Goal: Information Seeking & Learning: Learn about a topic

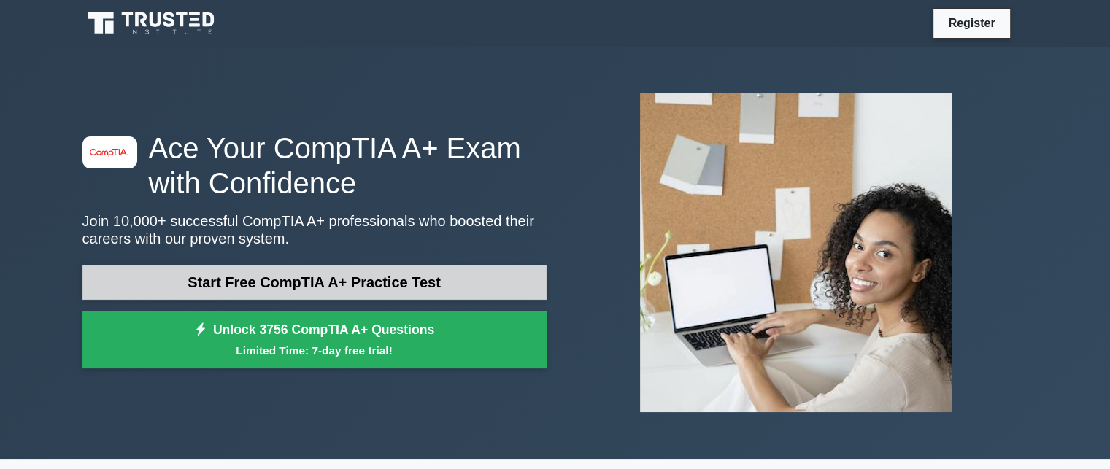
click at [207, 277] on link "Start Free CompTIA A+ Practice Test" at bounding box center [314, 282] width 464 height 35
click at [304, 296] on link "Start Free CompTIA A+ Practice Test" at bounding box center [314, 282] width 464 height 35
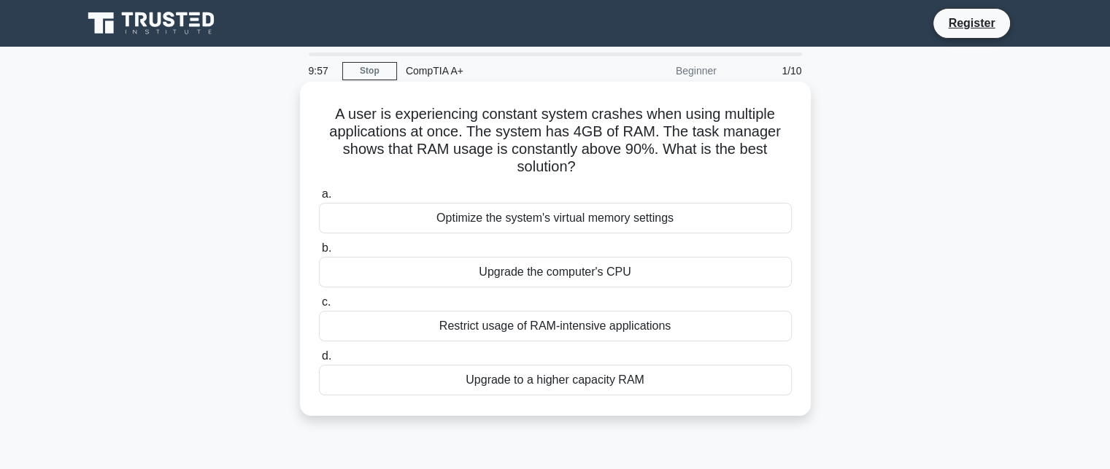
click at [401, 266] on div "Upgrade the computer's CPU" at bounding box center [555, 272] width 473 height 31
click at [319, 253] on input "b. Upgrade the computer's CPU" at bounding box center [319, 248] width 0 height 9
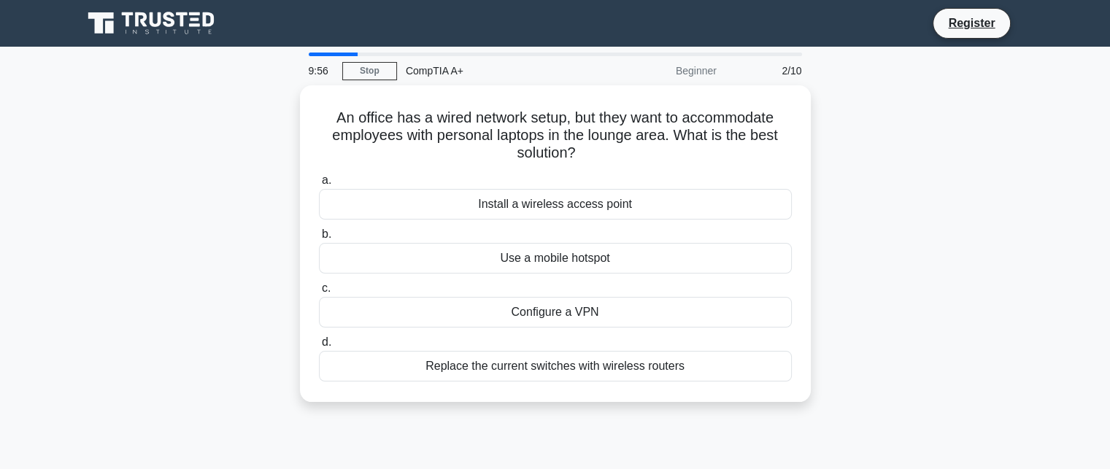
click at [401, 266] on div "Use a mobile hotspot" at bounding box center [555, 258] width 473 height 31
click at [319, 239] on input "b. Use a mobile hotspot" at bounding box center [319, 234] width 0 height 9
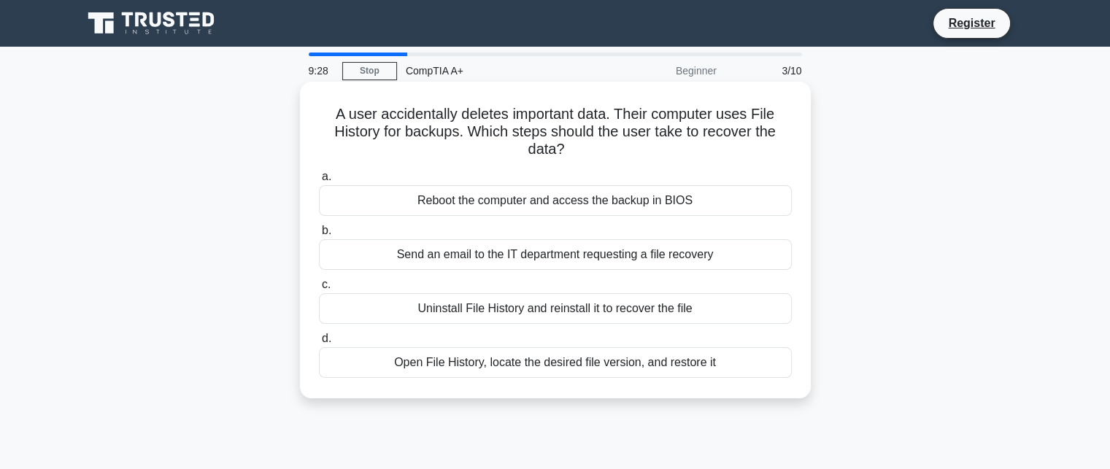
click at [584, 365] on div "Open File History, locate the desired file version, and restore it" at bounding box center [555, 362] width 473 height 31
click at [319, 344] on input "d. Open File History, locate the desired file version, and restore it" at bounding box center [319, 338] width 0 height 9
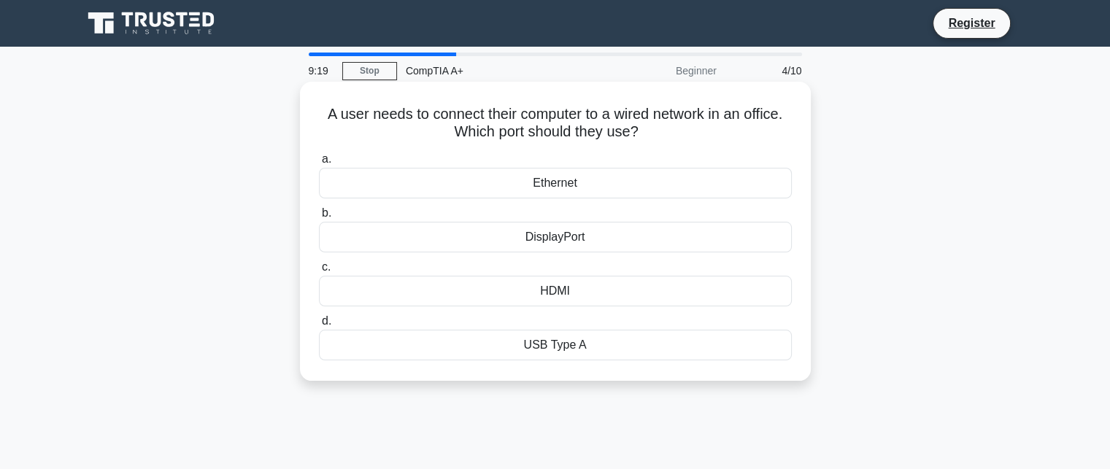
click at [553, 183] on div "Ethernet" at bounding box center [555, 183] width 473 height 31
click at [319, 164] on input "a. Ethernet" at bounding box center [319, 159] width 0 height 9
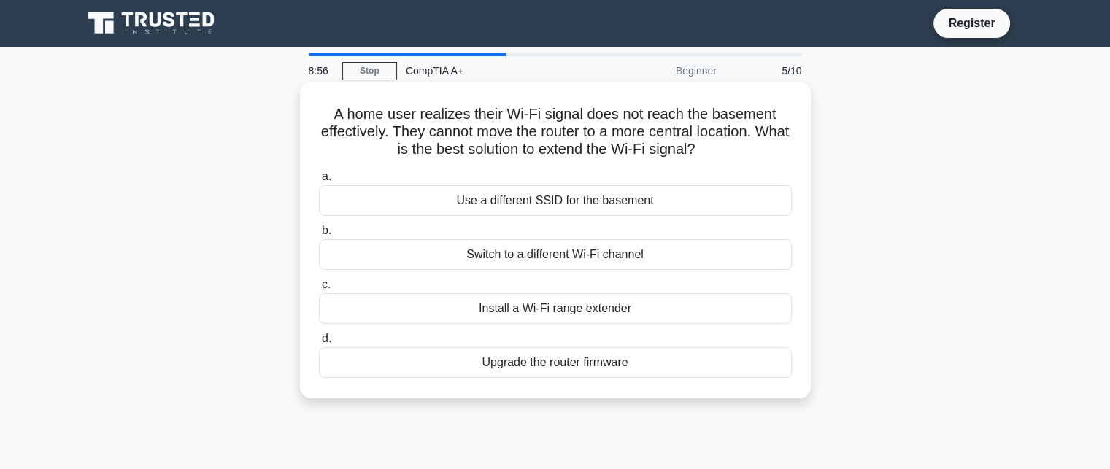
click at [623, 307] on div "Install a Wi-Fi range extender" at bounding box center [555, 308] width 473 height 31
click at [319, 290] on input "c. Install a Wi-Fi range extender" at bounding box center [319, 284] width 0 height 9
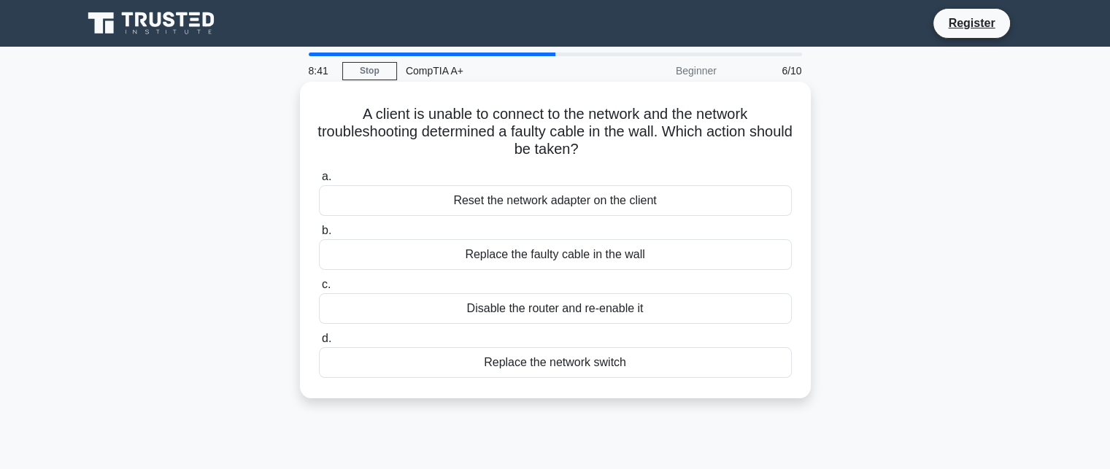
click at [551, 251] on div "Replace the faulty cable in the wall" at bounding box center [555, 254] width 473 height 31
click at [319, 236] on input "b. Replace the faulty cable in the wall" at bounding box center [319, 230] width 0 height 9
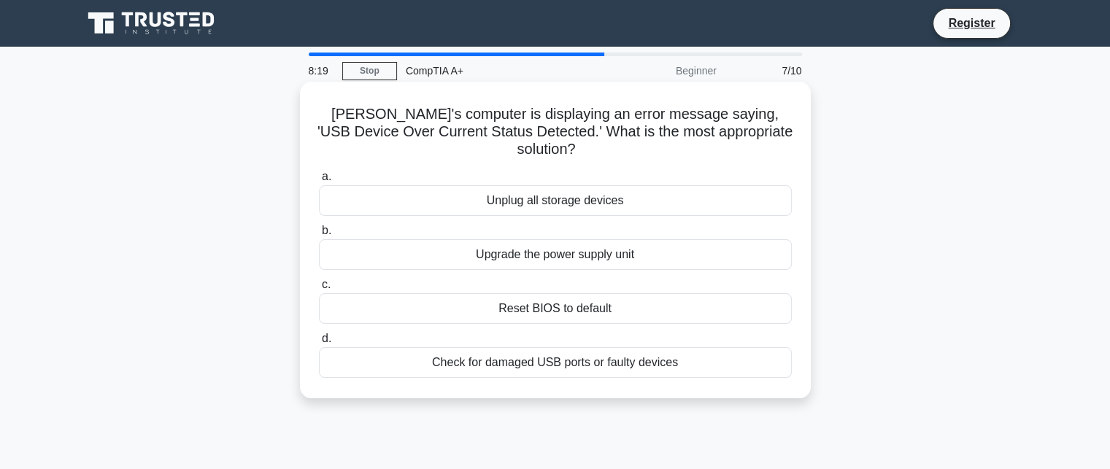
click at [591, 347] on div "Check for damaged USB ports or faulty devices" at bounding box center [555, 362] width 473 height 31
click at [319, 344] on input "d. Check for damaged USB ports or faulty devices" at bounding box center [319, 338] width 0 height 9
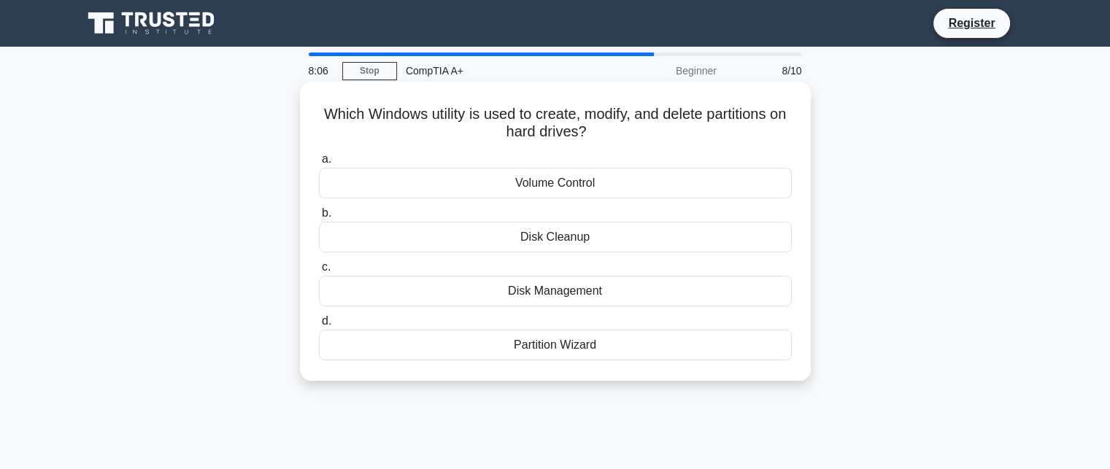
click at [559, 283] on div "Disk Management" at bounding box center [555, 291] width 473 height 31
click at [319, 272] on input "c. Disk Management" at bounding box center [319, 267] width 0 height 9
click at [580, 283] on div "PS/2 port" at bounding box center [555, 291] width 473 height 31
click at [319, 272] on input "c. PS/2 port" at bounding box center [319, 267] width 0 height 9
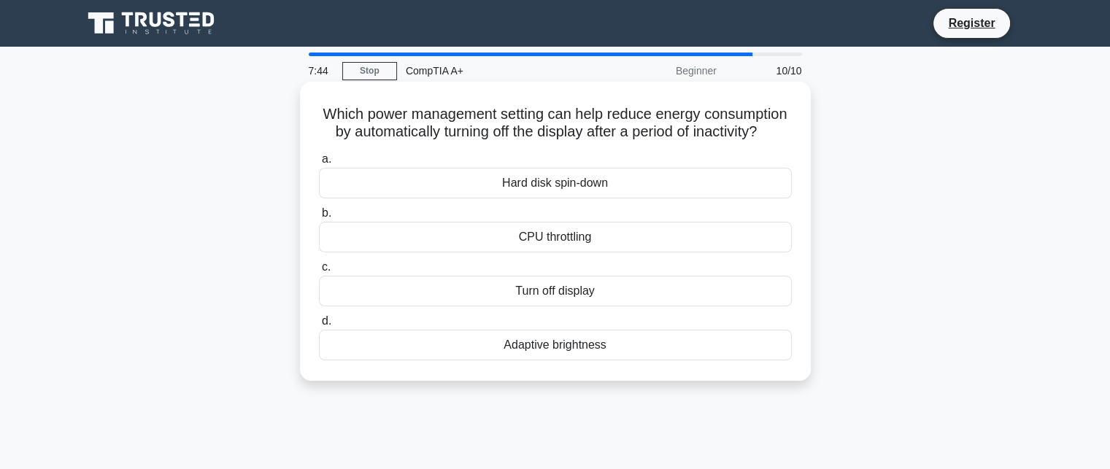
click at [602, 356] on div "Adaptive brightness" at bounding box center [555, 345] width 473 height 31
click at [319, 326] on input "d. Adaptive brightness" at bounding box center [319, 321] width 0 height 9
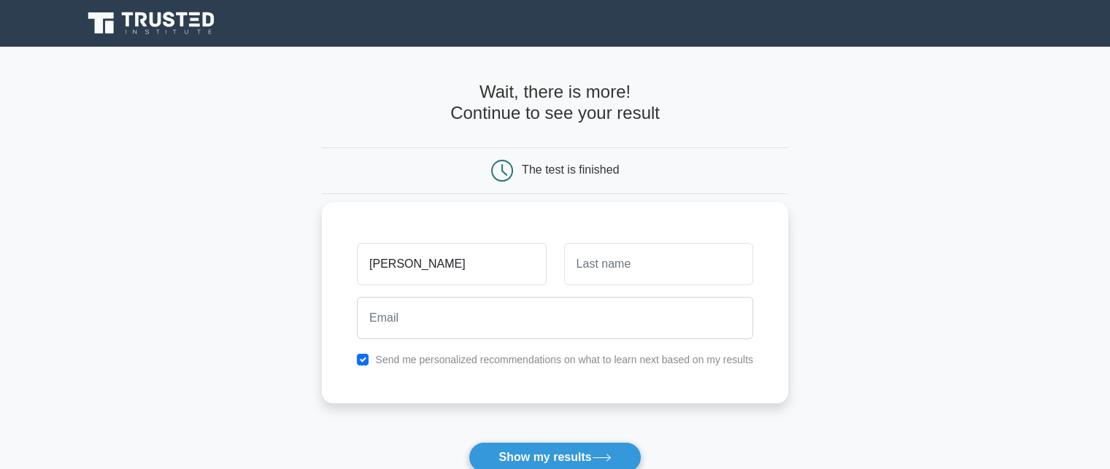
type input "roland"
type input "munawa"
click at [469, 442] on button "Show my results" at bounding box center [555, 457] width 172 height 31
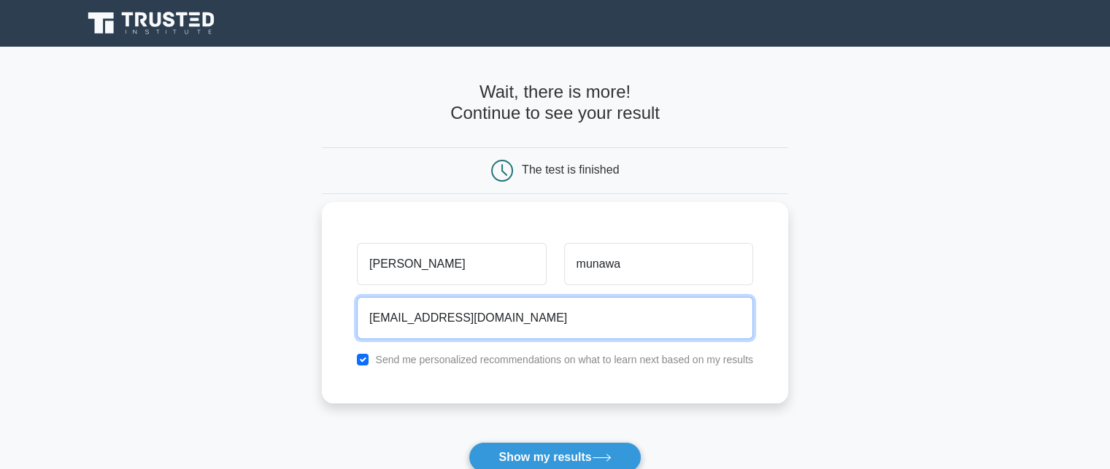
type input "rolandmunawa2@gmail.com"
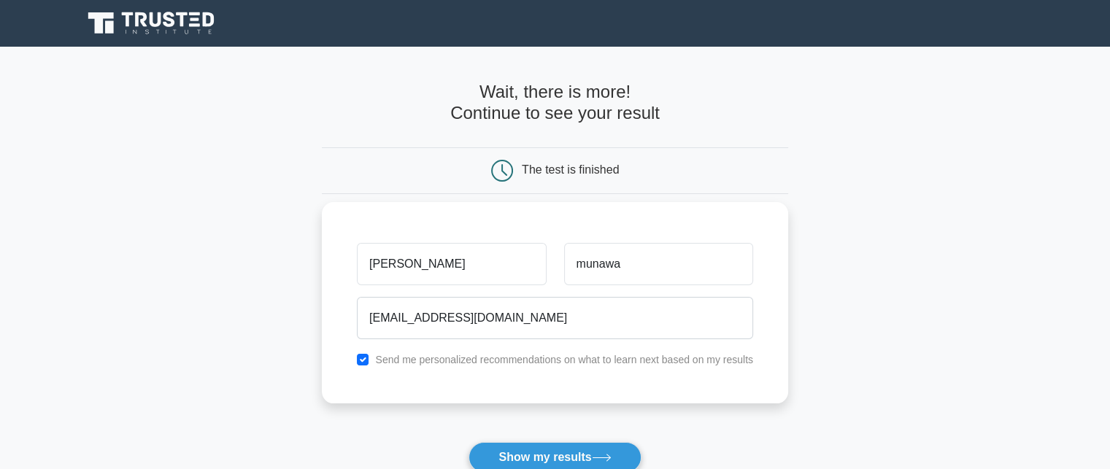
click at [392, 367] on div "Send me personalized recommendations on what to learn next based on my results" at bounding box center [555, 360] width 414 height 18
click at [383, 361] on label "Send me personalized recommendations on what to learn next based on my results" at bounding box center [564, 360] width 378 height 12
click at [356, 358] on div "Send me personalized recommendations on what to learn next based on my results" at bounding box center [555, 360] width 414 height 18
click at [360, 361] on input "checkbox" at bounding box center [363, 360] width 12 height 12
checkbox input "false"
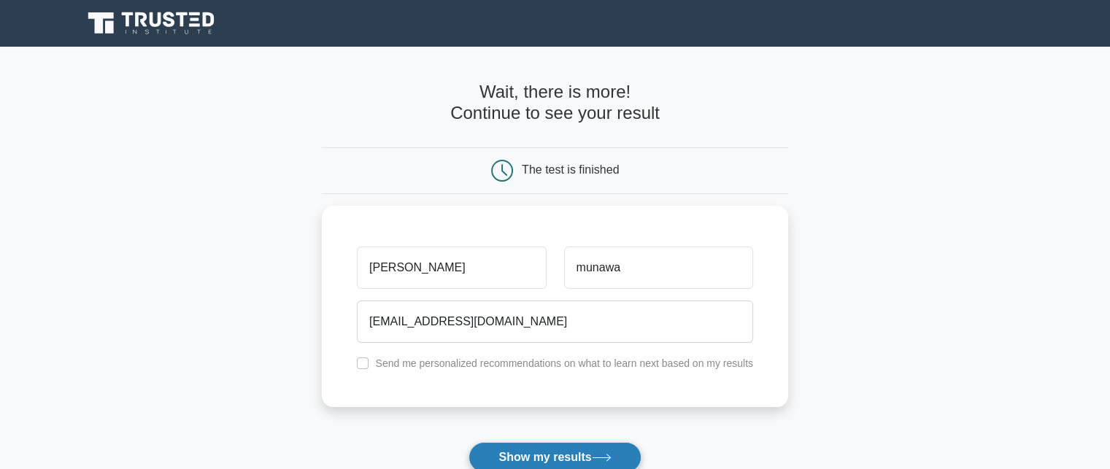
click at [549, 450] on button "Show my results" at bounding box center [555, 457] width 172 height 31
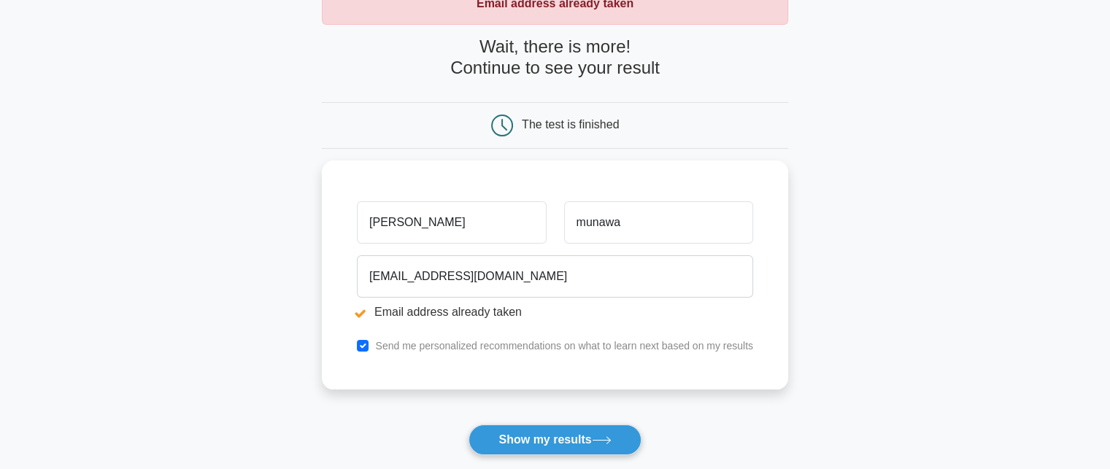
scroll to position [100, 0]
click at [540, 446] on button "Show my results" at bounding box center [555, 439] width 172 height 31
